Goal: Entertainment & Leisure: Browse casually

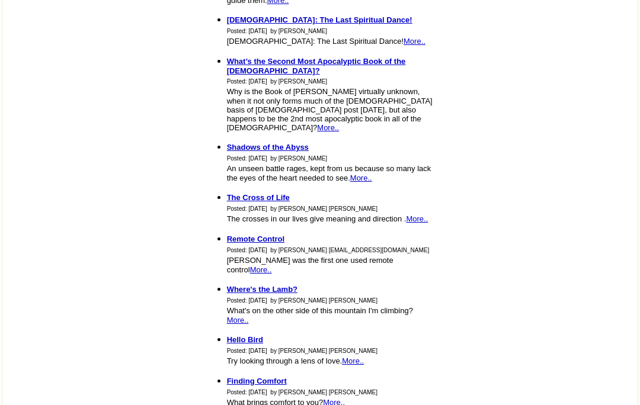
scroll to position [1046, 0]
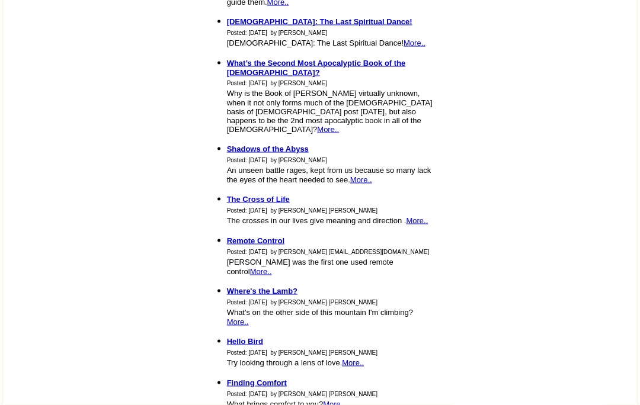
click at [227, 236] on b "Remote Control" at bounding box center [256, 240] width 58 height 9
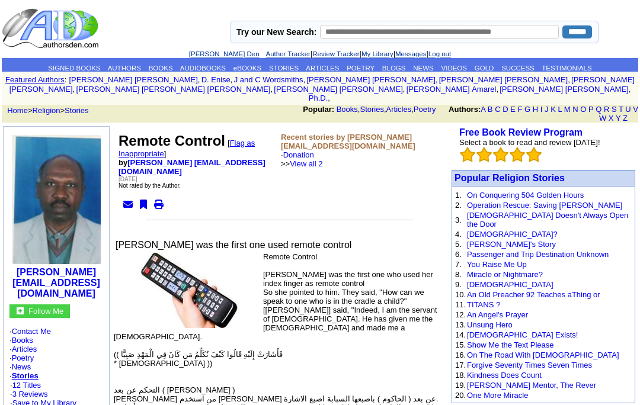
click at [331, 67] on link "ARTICLES" at bounding box center [322, 68] width 33 height 7
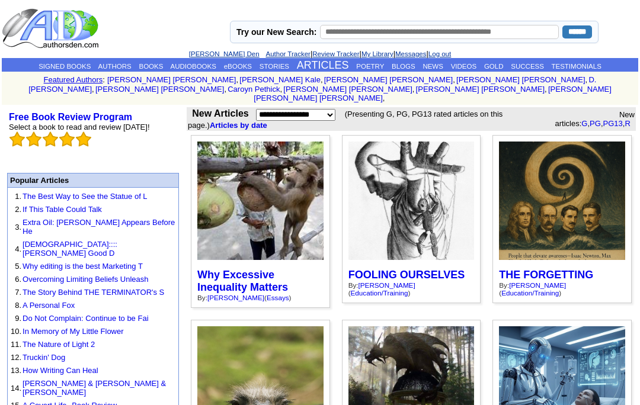
click at [377, 68] on link "POETRY" at bounding box center [370, 66] width 28 height 7
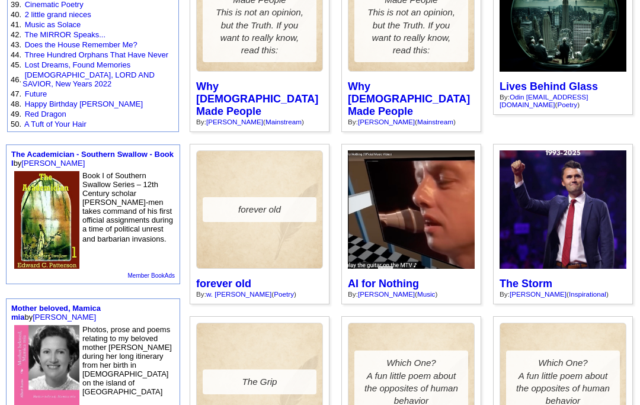
scroll to position [590, 0]
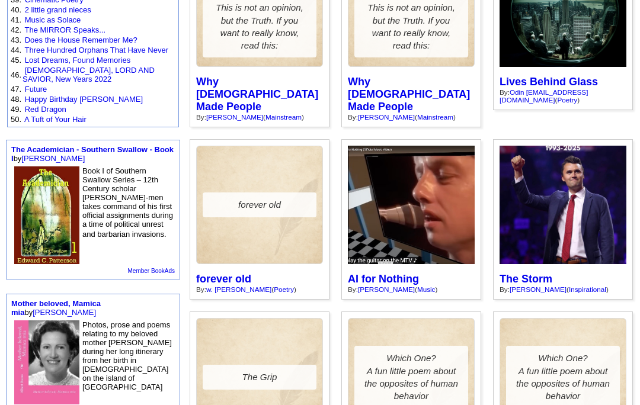
click at [0, 0] on div ""The liberal media killed [PERSON_NAME]. Them and the unscrupulous Democrats in…" at bounding box center [0, 0] width 0 height 0
click at [600, 231] on div ""The liberal media killed Charlie Kirk. Them and the unscrupulous Democrats in …" at bounding box center [563, 219] width 140 height 161
click at [535, 273] on link "The Storm" at bounding box center [526, 279] width 53 height 12
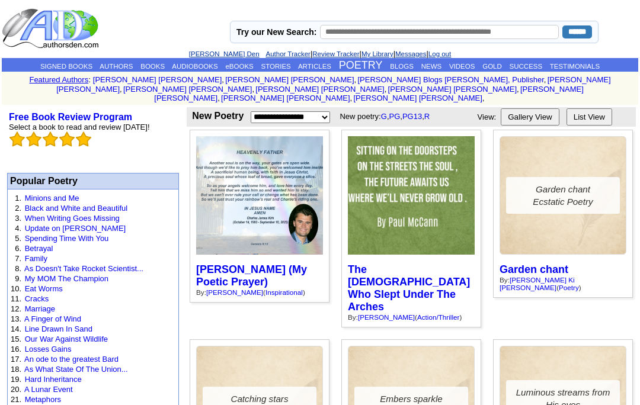
click at [272, 264] on link "[PERSON_NAME] (My Poetic Prayer)" at bounding box center [251, 276] width 111 height 24
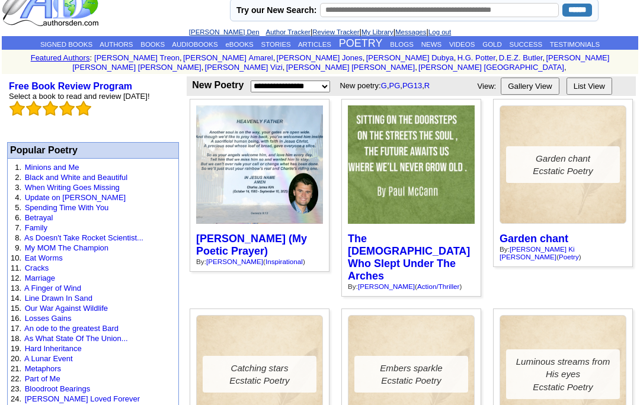
scroll to position [21, 0]
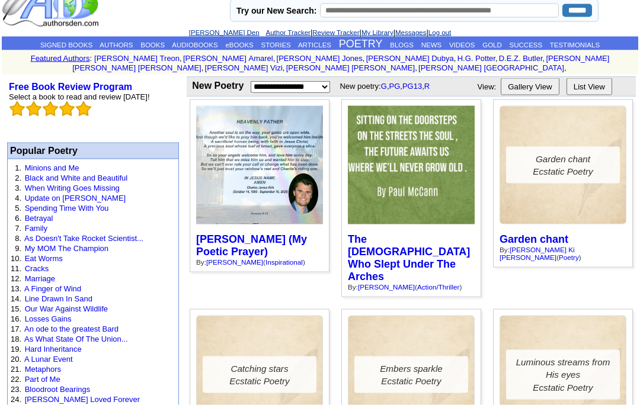
click at [412, 48] on link "BLOGS" at bounding box center [402, 44] width 24 height 7
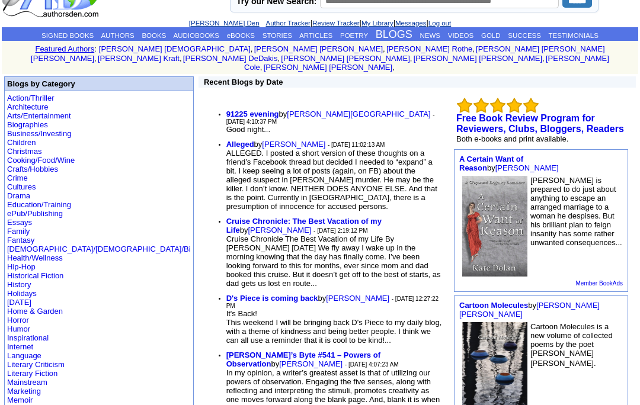
scroll to position [30, 0]
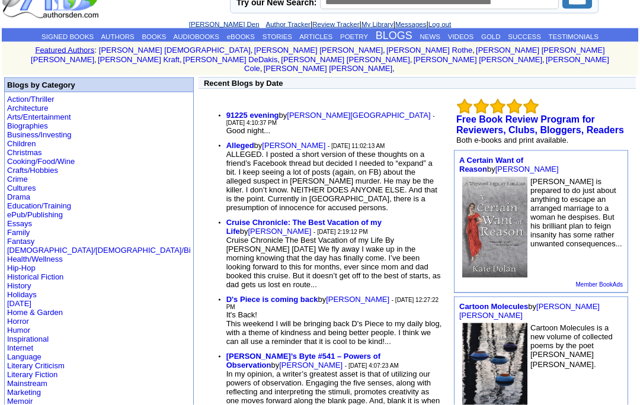
click at [226, 141] on b "Alleged" at bounding box center [240, 145] width 28 height 9
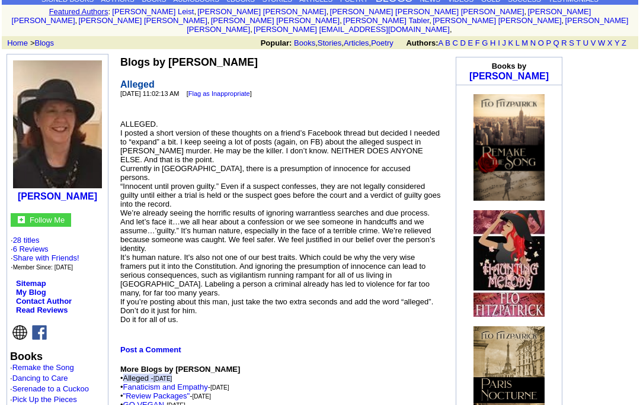
scroll to position [66, 0]
